Goal: Navigation & Orientation: Find specific page/section

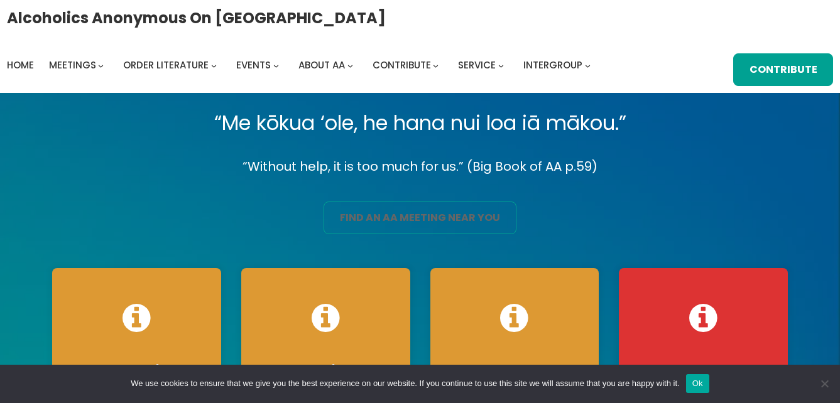
click at [431, 215] on link "find an aa meeting near you" at bounding box center [420, 218] width 192 height 33
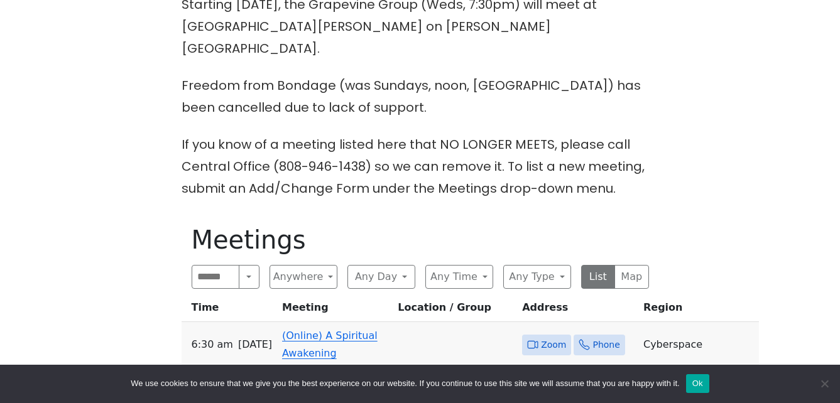
scroll to position [440, 0]
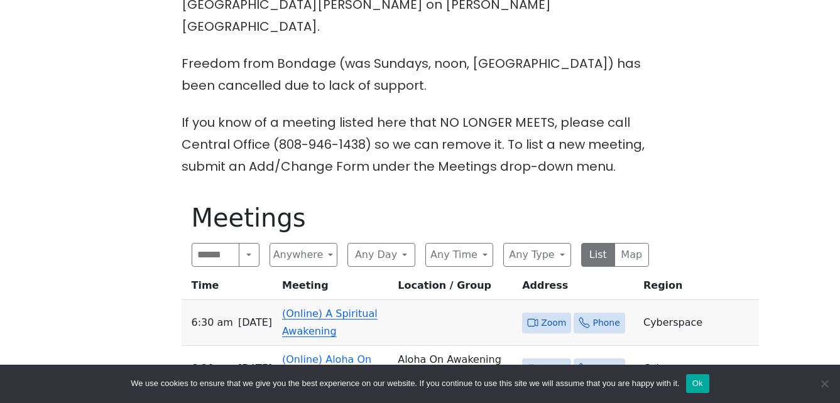
click at [334, 308] on link "(Online) A Spiritual Awakening" at bounding box center [329, 323] width 95 height 30
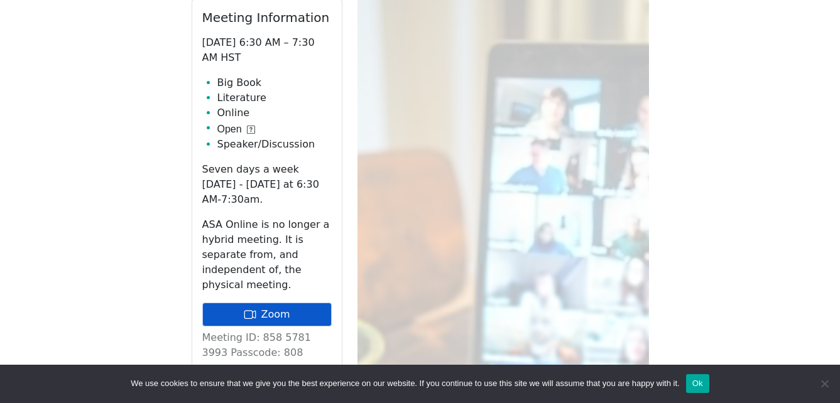
scroll to position [737, 0]
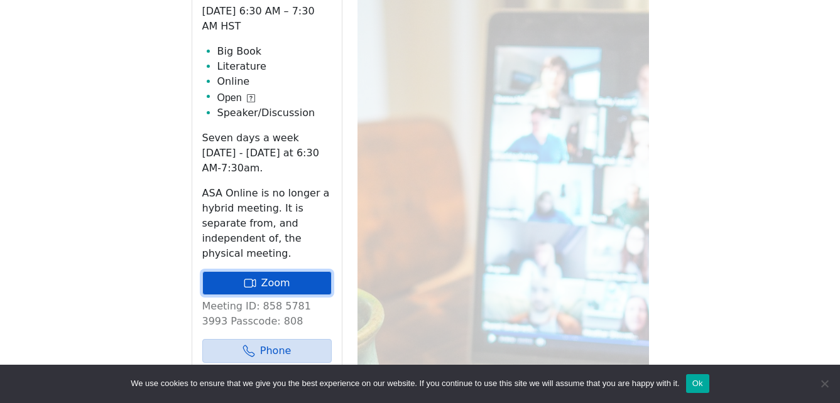
click at [277, 271] on link "Zoom" at bounding box center [266, 283] width 129 height 24
